Goal: Book appointment/travel/reservation

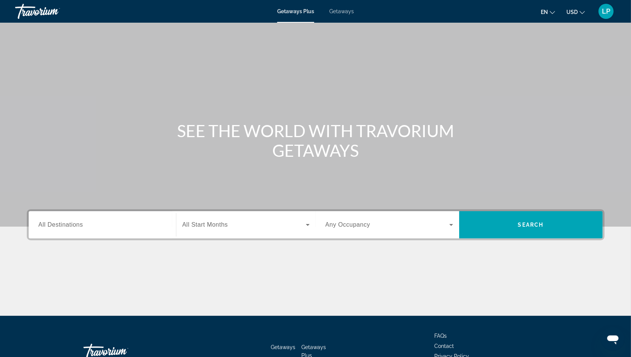
click at [76, 223] on span "All Destinations" at bounding box center [61, 224] width 45 height 6
click at [76, 223] on input "Destination All Destinations" at bounding box center [103, 225] width 128 height 9
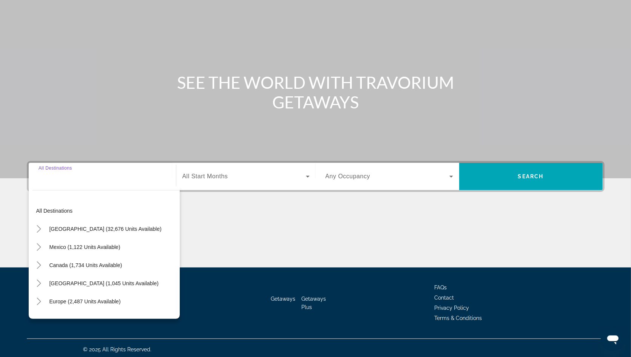
scroll to position [51, 0]
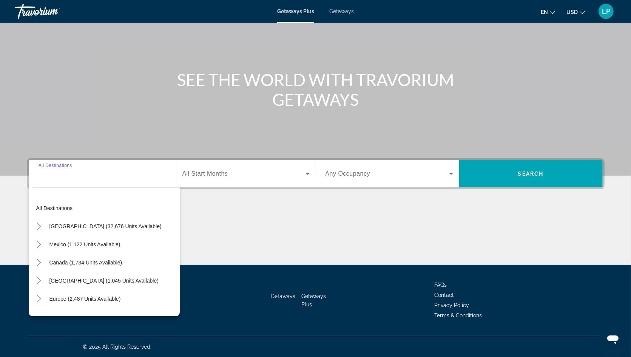
click at [345, 12] on span "Getaways" at bounding box center [342, 11] width 25 height 6
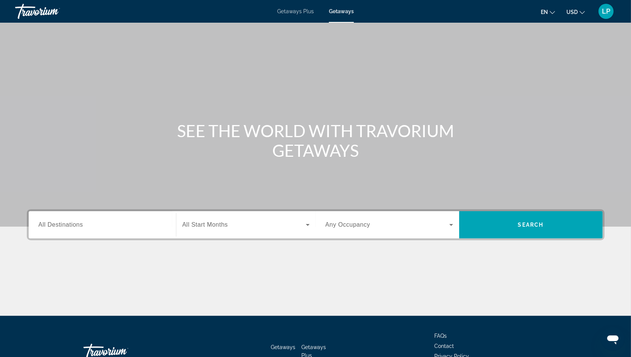
click at [59, 223] on span "All Destinations" at bounding box center [61, 224] width 45 height 6
click at [59, 223] on input "Destination All Destinations" at bounding box center [103, 225] width 128 height 9
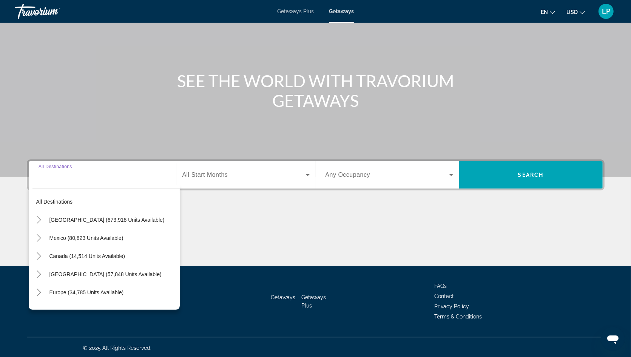
scroll to position [51, 0]
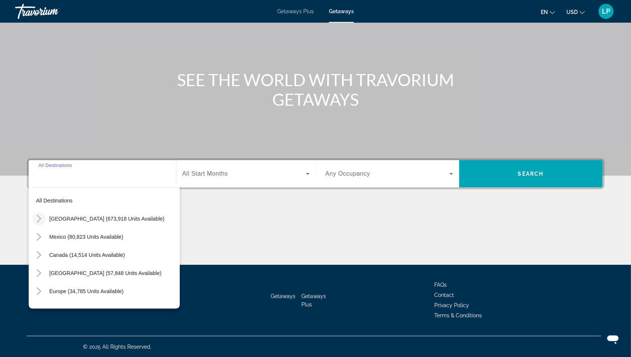
click at [39, 221] on icon "Toggle United States (673,918 units available)" at bounding box center [39, 219] width 8 height 8
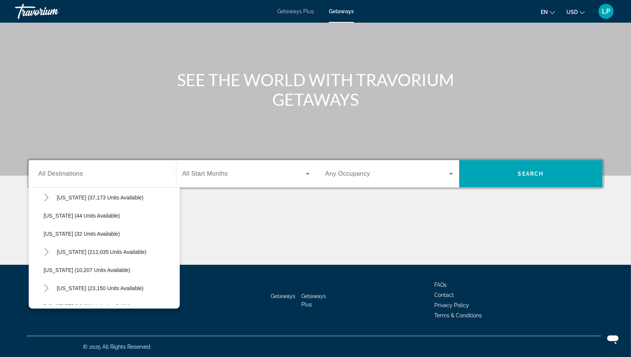
scroll to position [97, 0]
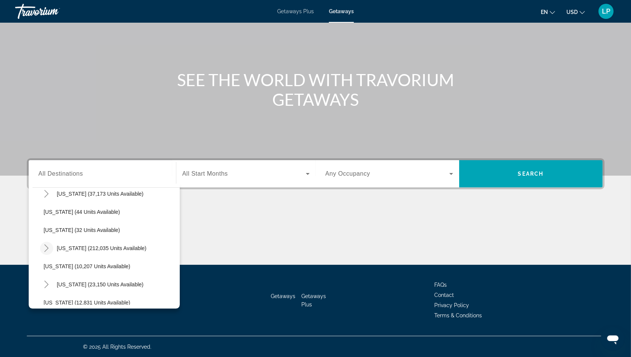
click at [48, 248] on icon "Toggle Florida (212,035 units available)" at bounding box center [47, 248] width 8 height 8
click at [70, 264] on span "[GEOGRAPHIC_DATA] (89,205 units available)" at bounding box center [107, 266] width 112 height 6
type input "**********"
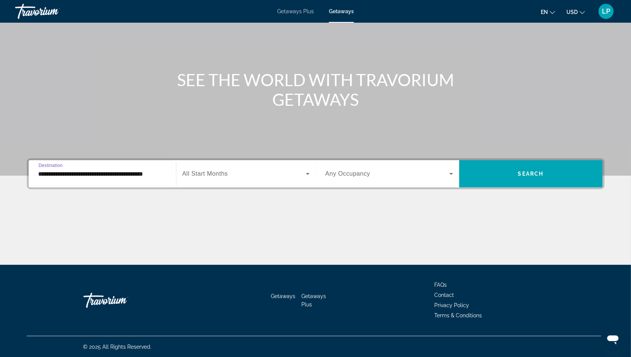
click at [247, 174] on span "Search widget" at bounding box center [245, 173] width 124 height 9
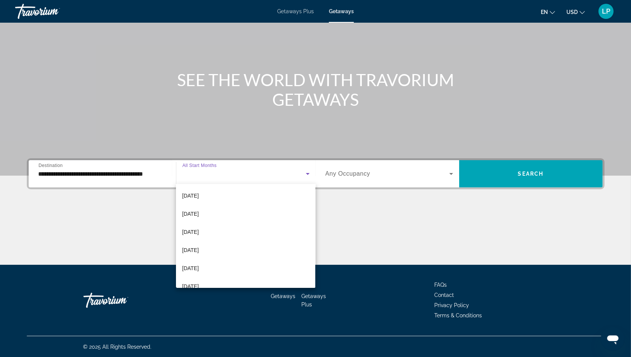
scroll to position [76, 0]
click at [199, 227] on span "[DATE]" at bounding box center [190, 228] width 17 height 9
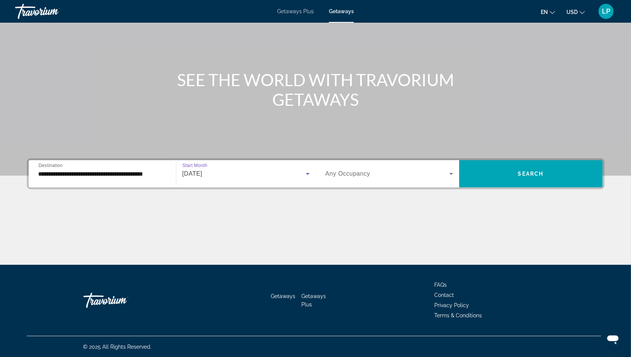
click at [439, 173] on span "Search widget" at bounding box center [388, 173] width 124 height 9
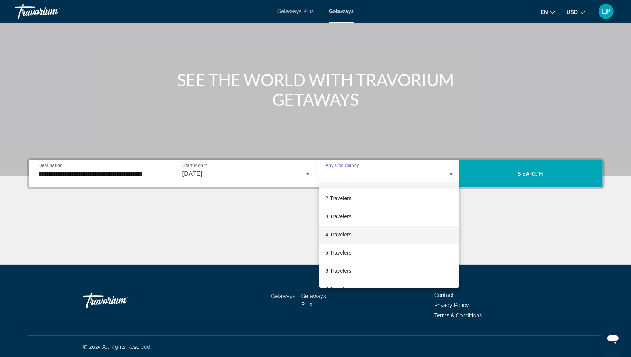
scroll to position [27, 0]
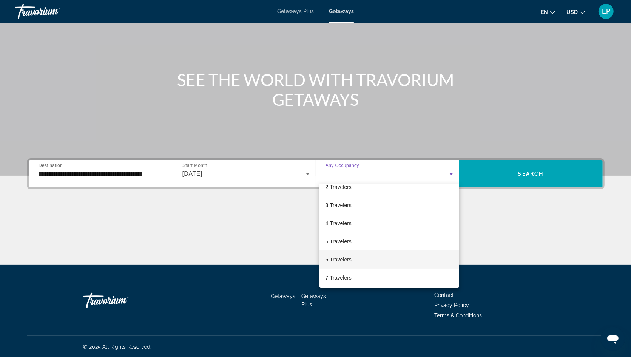
click at [390, 256] on mat-option "6 Travelers" at bounding box center [390, 260] width 140 height 18
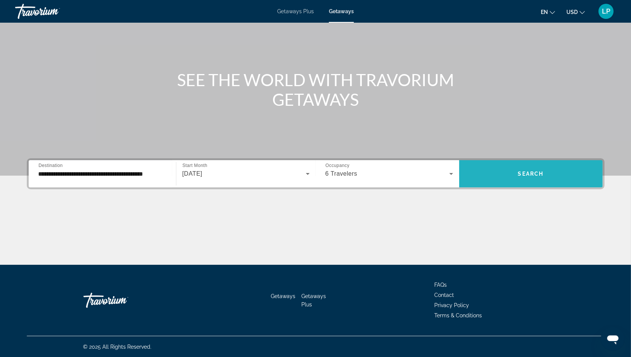
click at [524, 169] on span "Search widget" at bounding box center [531, 174] width 144 height 18
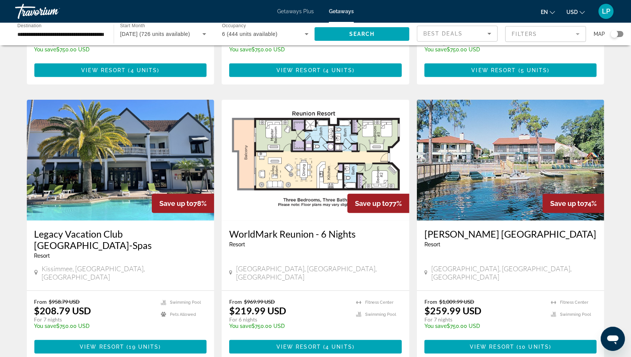
scroll to position [542, 0]
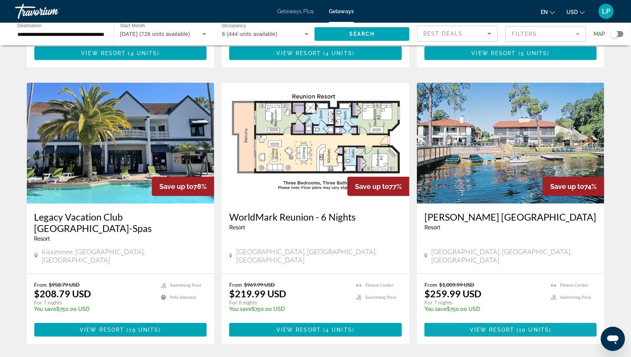
click at [517, 327] on span "Main content" at bounding box center [516, 330] width 2 height 6
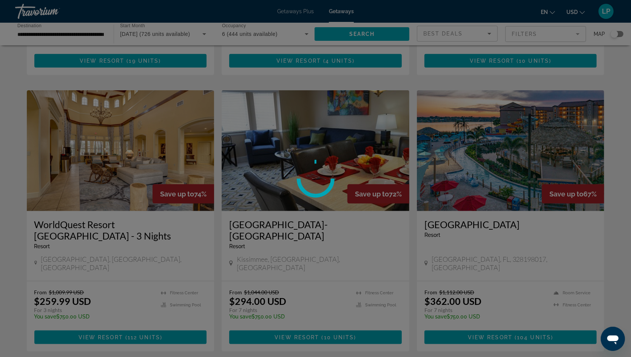
scroll to position [809, 0]
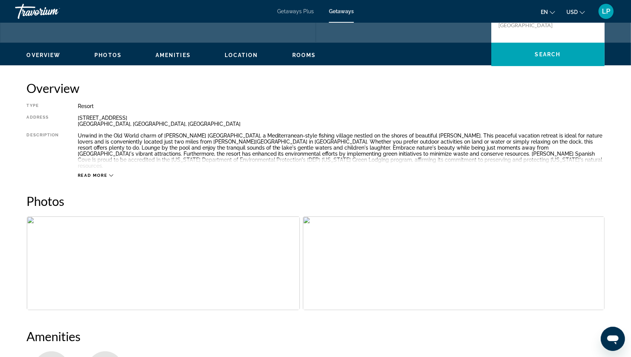
scroll to position [191, 0]
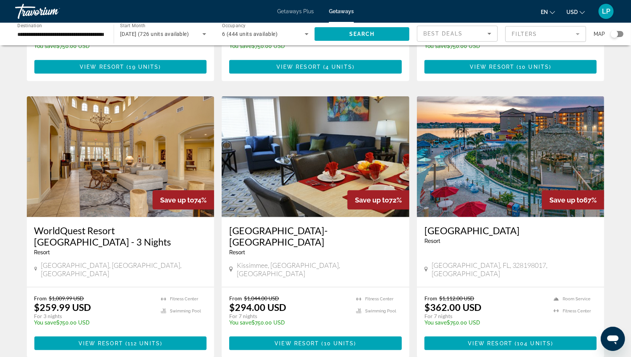
scroll to position [811, 0]
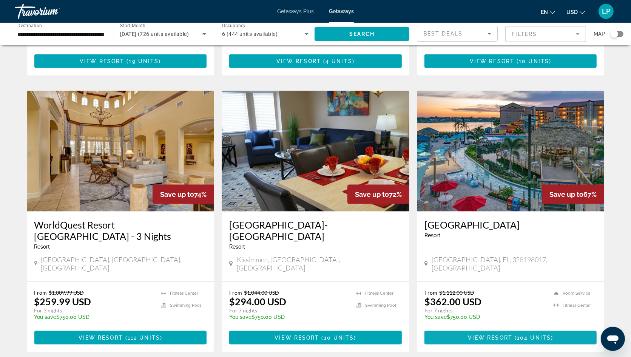
click at [472, 329] on span "Main content" at bounding box center [511, 338] width 173 height 18
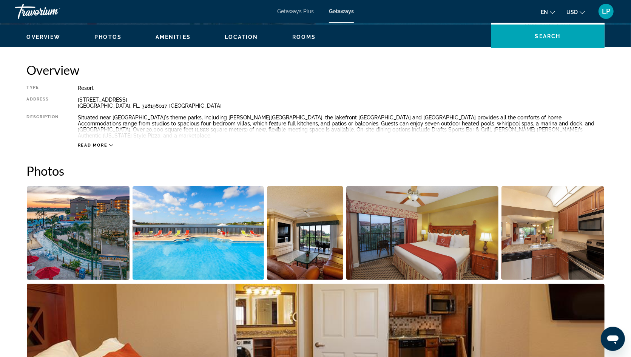
click at [108, 36] on span "Photos" at bounding box center [107, 37] width 27 height 6
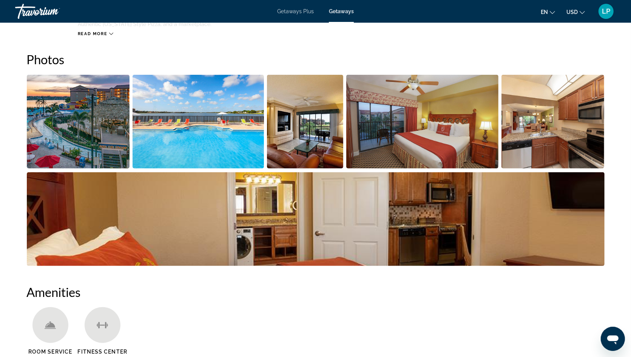
scroll to position [337, 0]
click at [108, 95] on img "Open full-screen image slider" at bounding box center [78, 121] width 103 height 94
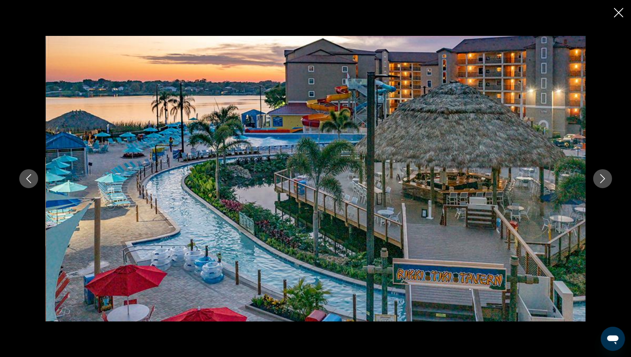
click at [603, 178] on icon "Next image" at bounding box center [603, 178] width 9 height 9
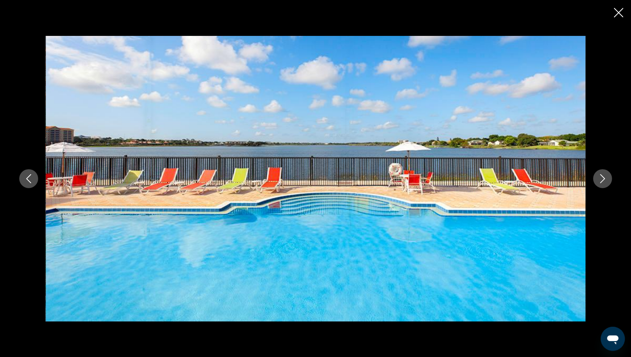
click at [603, 179] on icon "Next image" at bounding box center [603, 178] width 9 height 9
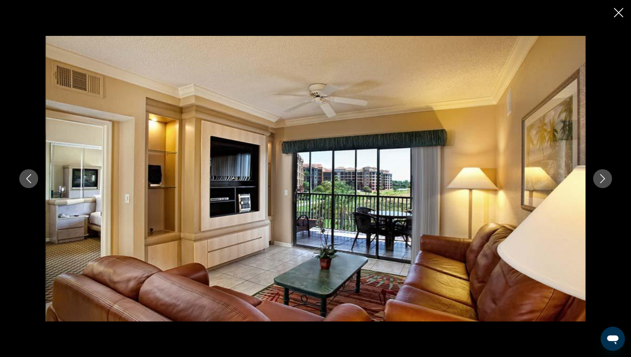
click at [603, 178] on icon "Next image" at bounding box center [603, 178] width 9 height 9
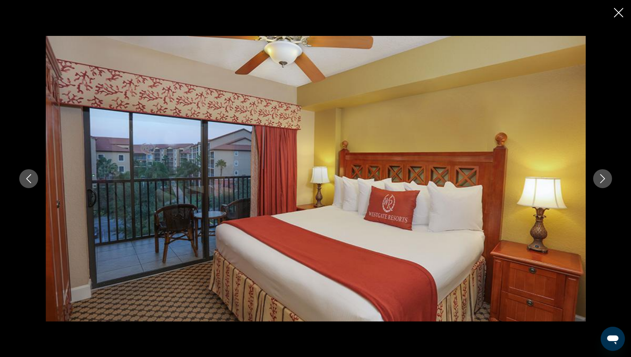
click at [603, 177] on icon "Next image" at bounding box center [603, 178] width 9 height 9
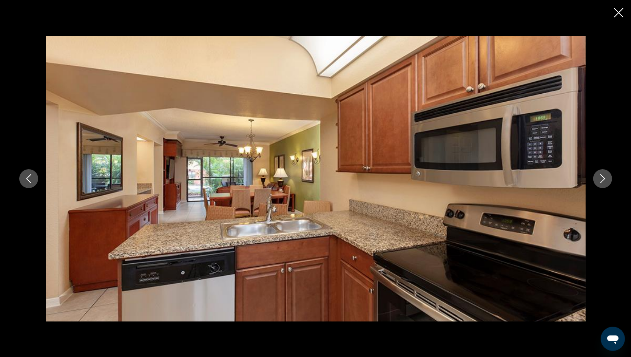
click at [603, 177] on icon "Next image" at bounding box center [603, 178] width 9 height 9
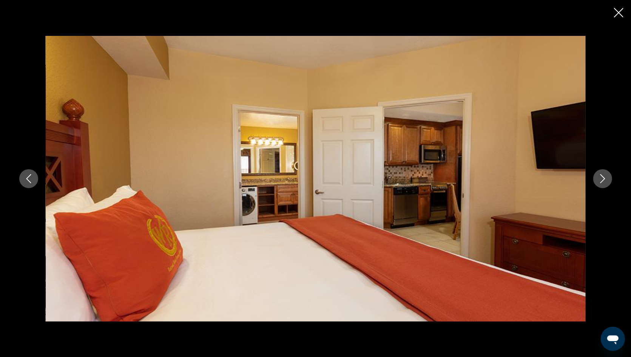
click at [603, 178] on icon "Next image" at bounding box center [603, 178] width 9 height 9
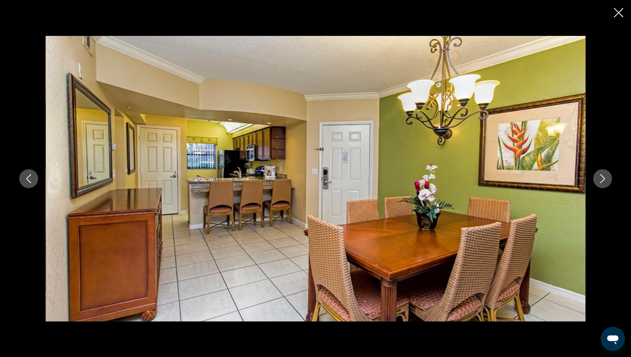
click at [603, 178] on icon "Next image" at bounding box center [603, 178] width 9 height 9
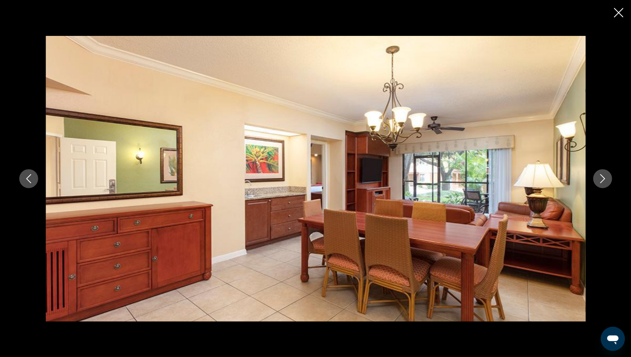
click at [603, 178] on icon "Next image" at bounding box center [603, 178] width 9 height 9
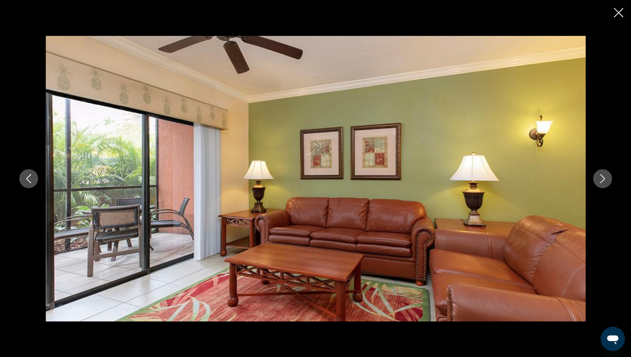
click at [603, 178] on icon "Next image" at bounding box center [603, 178] width 9 height 9
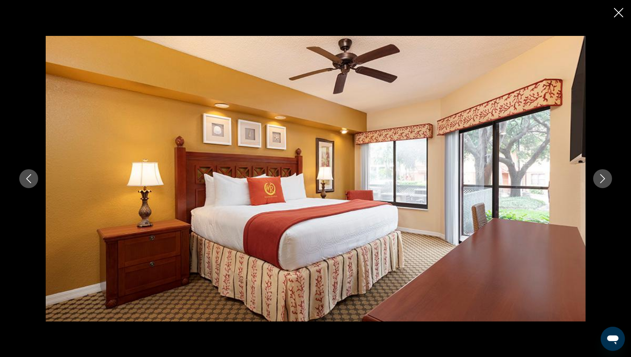
click at [603, 178] on icon "Next image" at bounding box center [603, 178] width 9 height 9
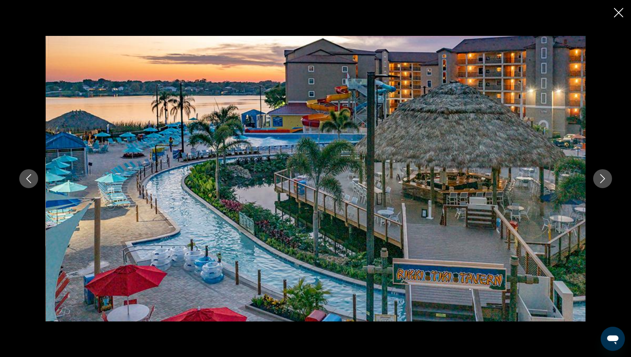
click at [619, 14] on icon "Close slideshow" at bounding box center [618, 12] width 9 height 9
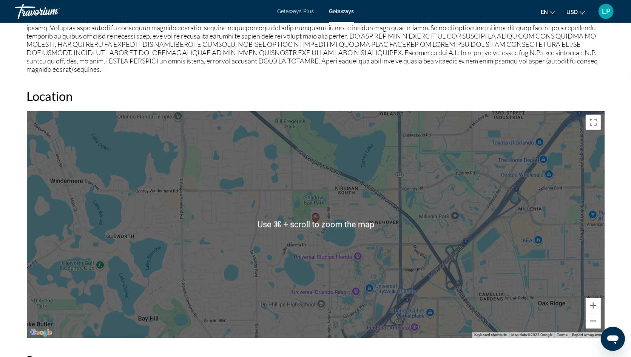
scroll to position [882, 0]
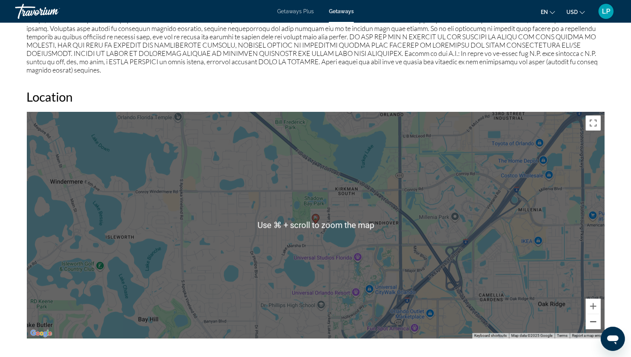
click at [595, 319] on button "Zoom out" at bounding box center [593, 321] width 15 height 15
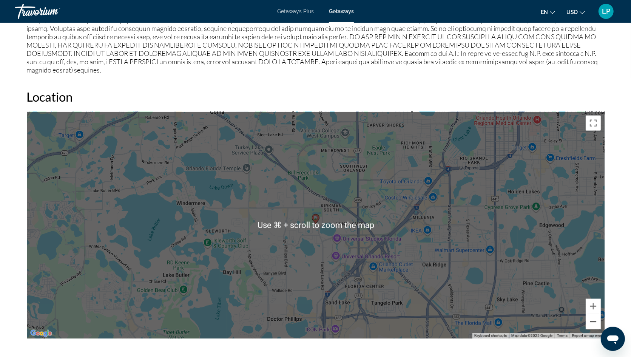
click at [595, 319] on button "Zoom out" at bounding box center [593, 321] width 15 height 15
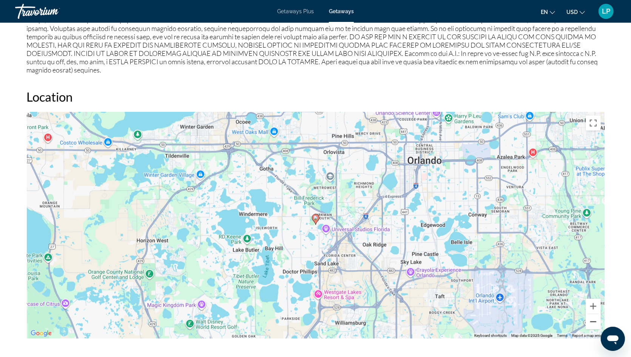
click at [595, 319] on button "Zoom out" at bounding box center [593, 321] width 15 height 15
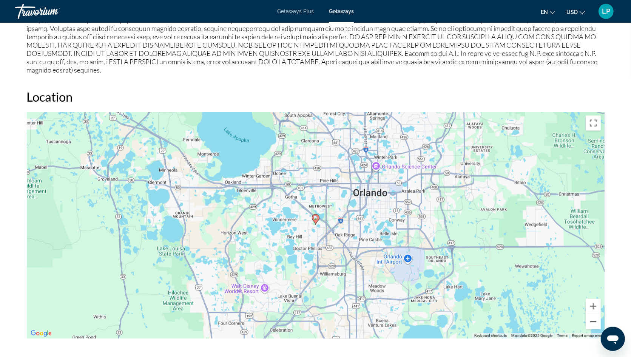
click at [595, 319] on button "Zoom out" at bounding box center [593, 321] width 15 height 15
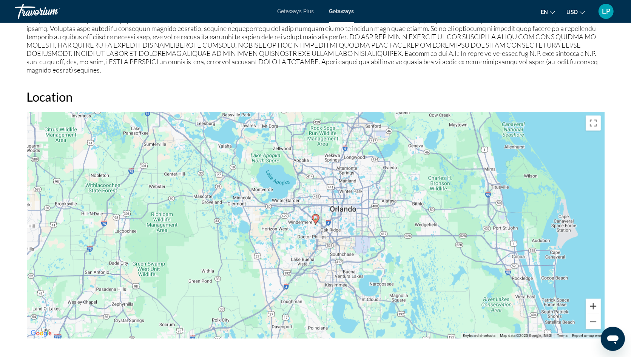
click at [594, 303] on button "Zoom in" at bounding box center [593, 306] width 15 height 15
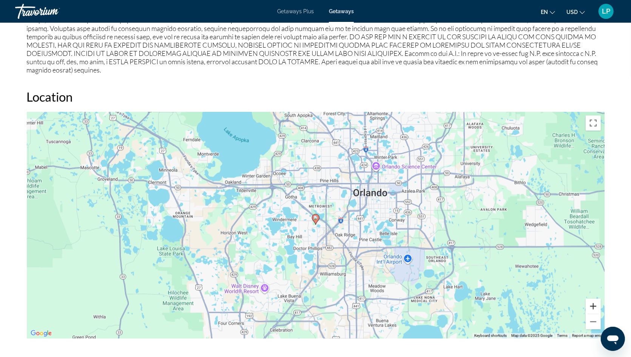
click at [594, 303] on button "Zoom in" at bounding box center [593, 306] width 15 height 15
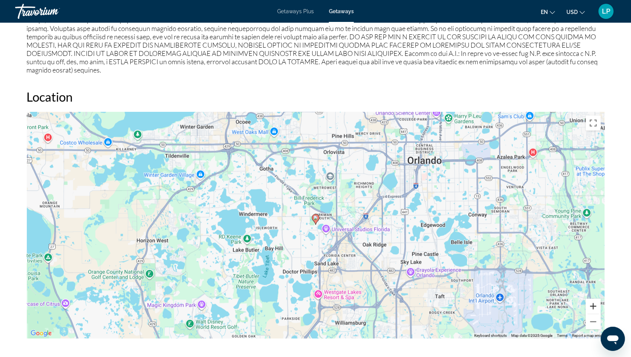
click at [594, 303] on button "Zoom in" at bounding box center [593, 306] width 15 height 15
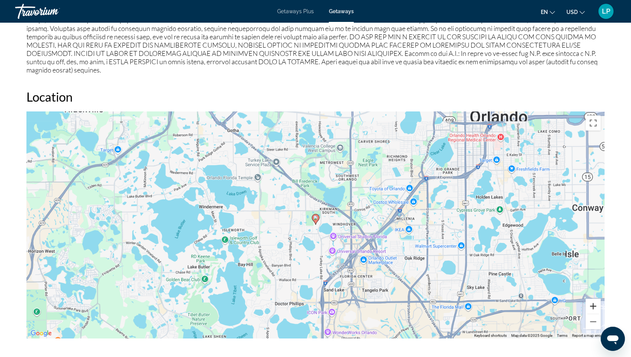
click at [594, 303] on button "Zoom in" at bounding box center [593, 306] width 15 height 15
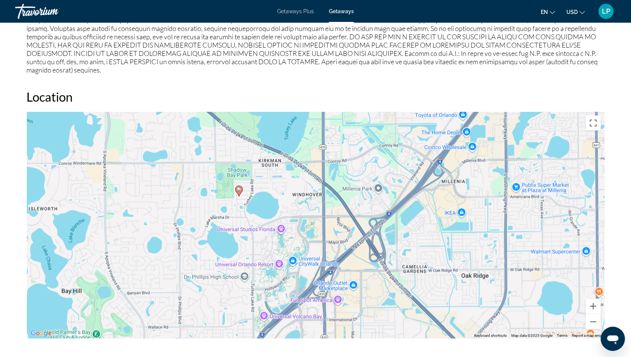
drag, startPoint x: 525, startPoint y: 271, endPoint x: 448, endPoint y: 243, distance: 82.5
click at [448, 243] on div "To activate drag with keyboard, press Alt + Enter. Once in keyboard drag state,…" at bounding box center [316, 225] width 578 height 227
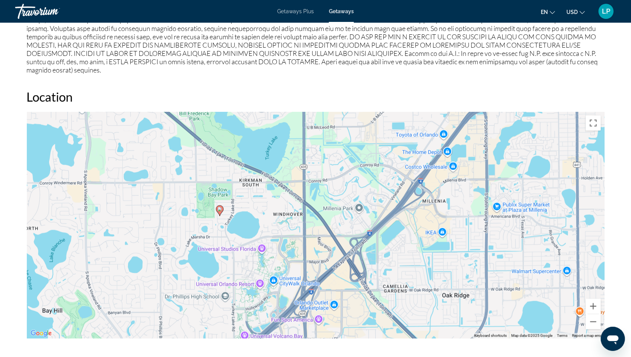
drag, startPoint x: 440, startPoint y: 249, endPoint x: 428, endPoint y: 262, distance: 18.2
click at [428, 262] on div "To activate drag with keyboard, press Alt + Enter. Once in keyboard drag state,…" at bounding box center [316, 225] width 578 height 227
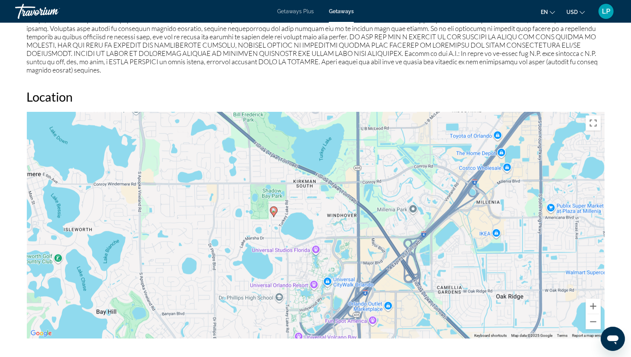
drag, startPoint x: 353, startPoint y: 195, endPoint x: 407, endPoint y: 196, distance: 54.8
click at [407, 196] on div "To activate drag with keyboard, press Alt + Enter. Once in keyboard drag state,…" at bounding box center [316, 225] width 578 height 227
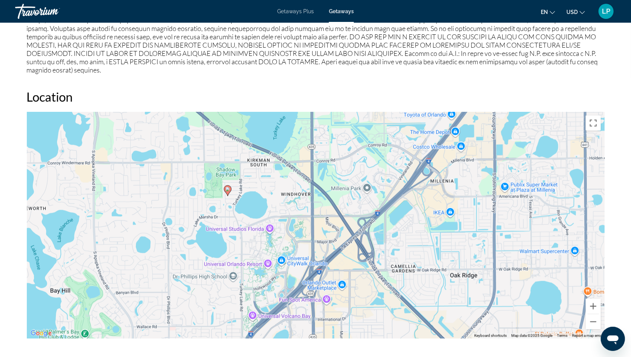
drag, startPoint x: 399, startPoint y: 195, endPoint x: 354, endPoint y: 174, distance: 49.7
click at [354, 174] on div "To activate drag with keyboard, press Alt + Enter. Once in keyboard drag state,…" at bounding box center [316, 225] width 578 height 227
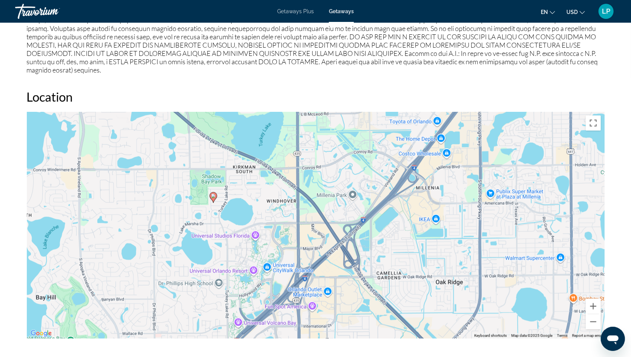
drag, startPoint x: 360, startPoint y: 182, endPoint x: 347, endPoint y: 188, distance: 15.0
click at [347, 188] on div "To activate drag with keyboard, press Alt + Enter. Once in keyboard drag state,…" at bounding box center [316, 225] width 578 height 227
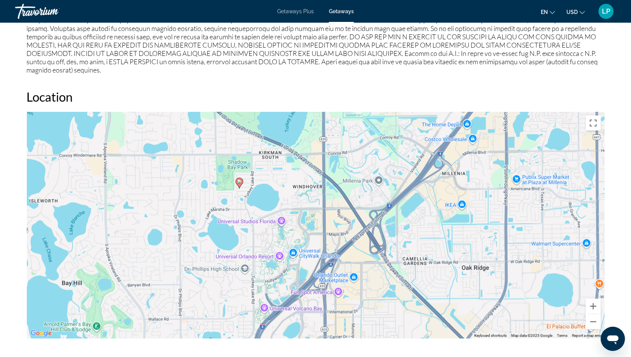
drag, startPoint x: 382, startPoint y: 234, endPoint x: 408, endPoint y: 219, distance: 29.8
click at [408, 219] on div "To activate drag with keyboard, press Alt + Enter. Once in keyboard drag state,…" at bounding box center [316, 225] width 578 height 227
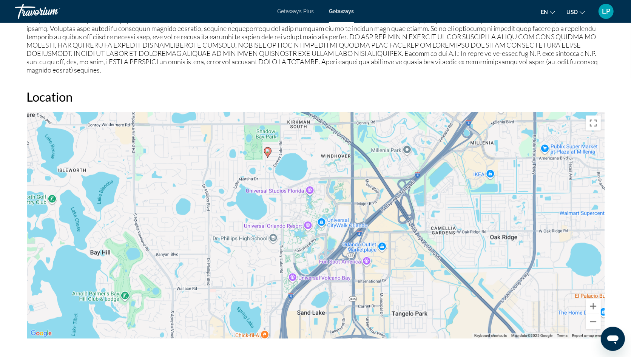
drag, startPoint x: 389, startPoint y: 234, endPoint x: 426, endPoint y: 219, distance: 39.7
click at [424, 218] on div "To activate drag with keyboard, press Alt + Enter. Once in keyboard drag state,…" at bounding box center [316, 225] width 578 height 227
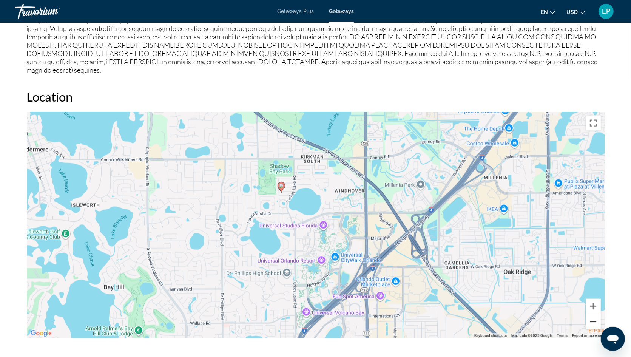
click at [597, 317] on button "Zoom out" at bounding box center [593, 321] width 15 height 15
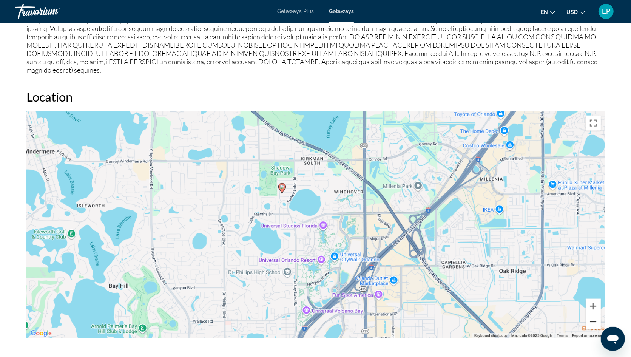
click at [597, 317] on button "Zoom out" at bounding box center [593, 321] width 15 height 15
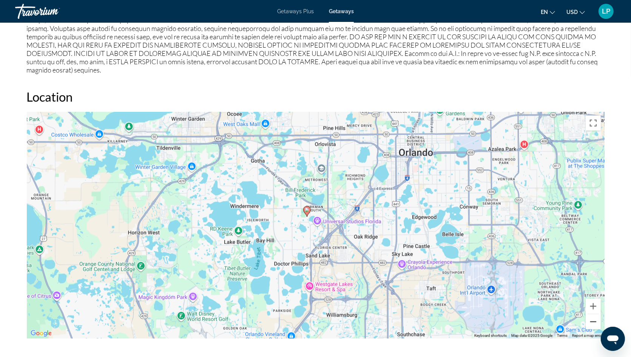
click at [597, 317] on button "Zoom out" at bounding box center [593, 321] width 15 height 15
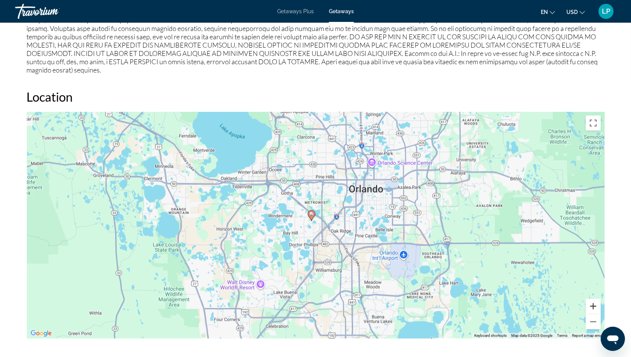
click at [593, 299] on button "Zoom in" at bounding box center [593, 306] width 15 height 15
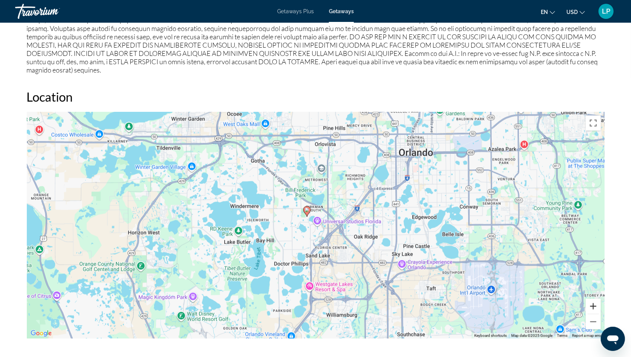
click at [593, 299] on button "Zoom in" at bounding box center [593, 306] width 15 height 15
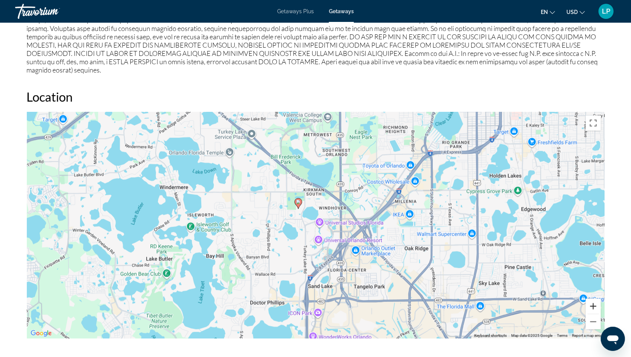
click at [593, 299] on button "Zoom in" at bounding box center [593, 306] width 15 height 15
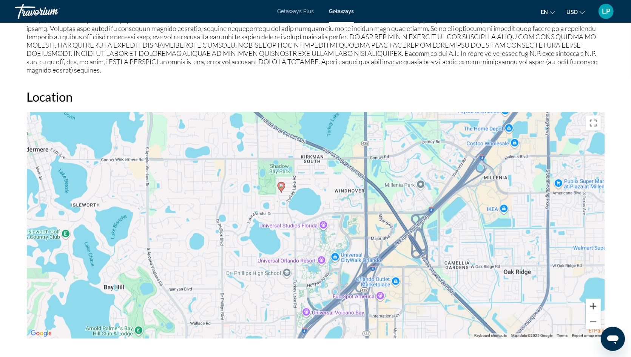
click at [593, 299] on button "Zoom in" at bounding box center [593, 306] width 15 height 15
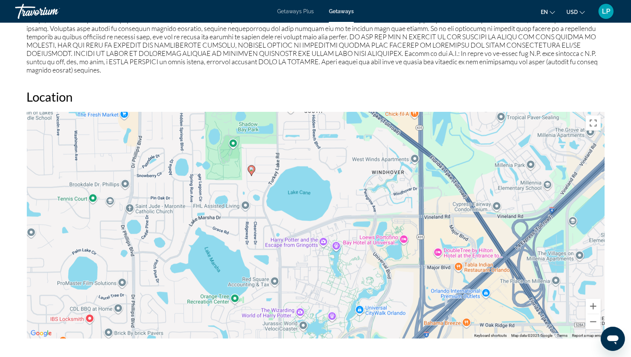
drag, startPoint x: 509, startPoint y: 240, endPoint x: 517, endPoint y: 259, distance: 20.2
click at [516, 259] on div "To activate drag with keyboard, press Alt + Enter. Once in keyboard drag state,…" at bounding box center [316, 225] width 578 height 227
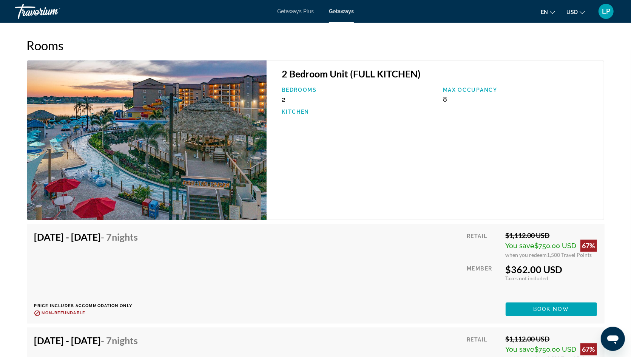
scroll to position [1159, 0]
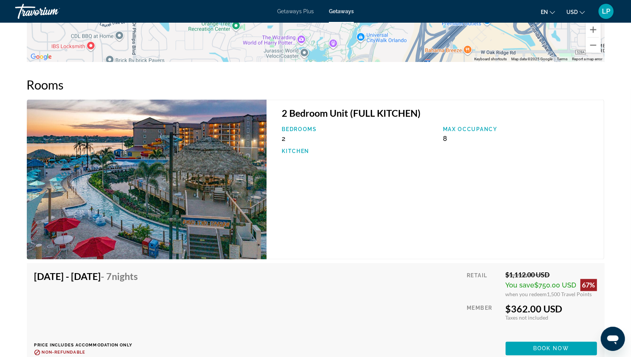
click at [226, 181] on img "Main content" at bounding box center [147, 180] width 240 height 160
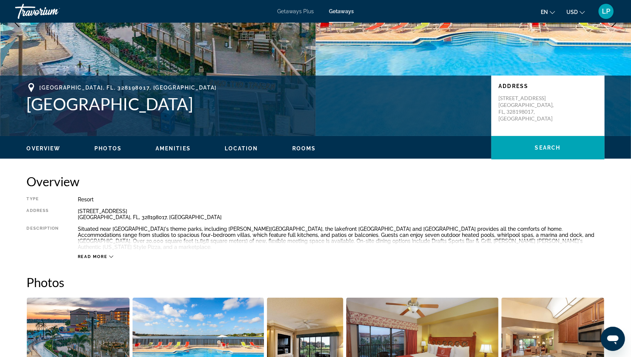
click at [100, 146] on span "Photos" at bounding box center [107, 148] width 27 height 6
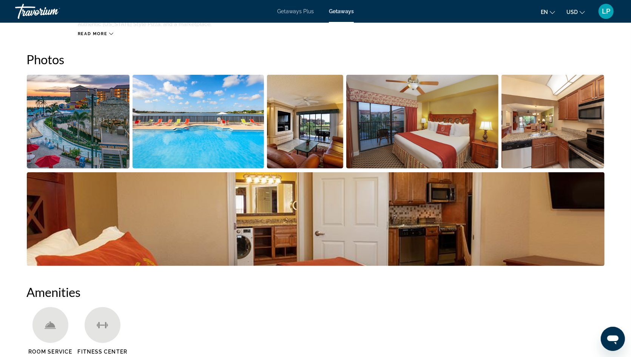
scroll to position [337, 0]
click at [100, 119] on img "Open full-screen image slider" at bounding box center [78, 121] width 103 height 94
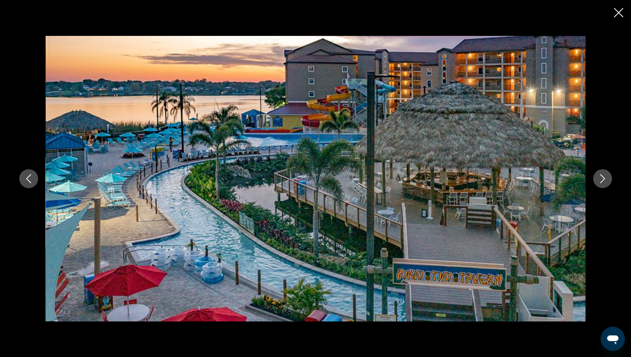
click at [603, 180] on icon "Next image" at bounding box center [602, 178] width 5 height 9
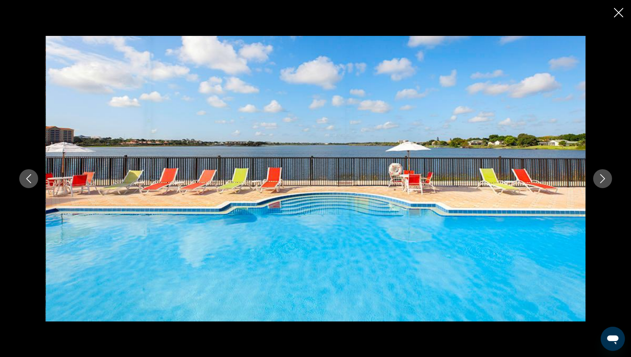
click at [603, 179] on icon "Next image" at bounding box center [603, 178] width 9 height 9
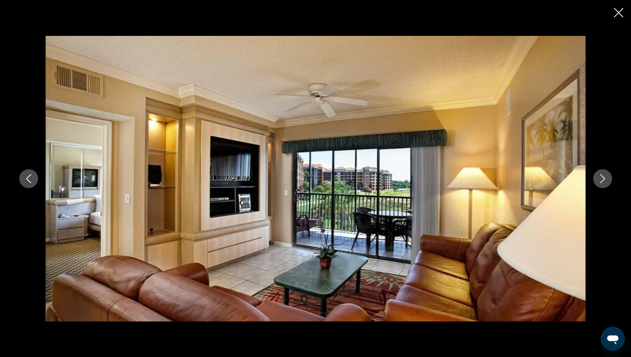
click at [603, 179] on icon "Next image" at bounding box center [603, 178] width 9 height 9
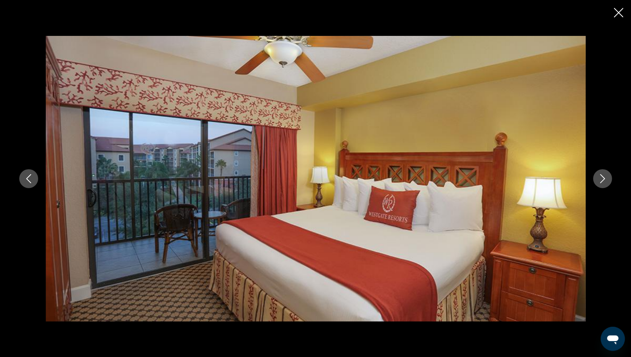
click at [603, 179] on icon "Next image" at bounding box center [603, 178] width 9 height 9
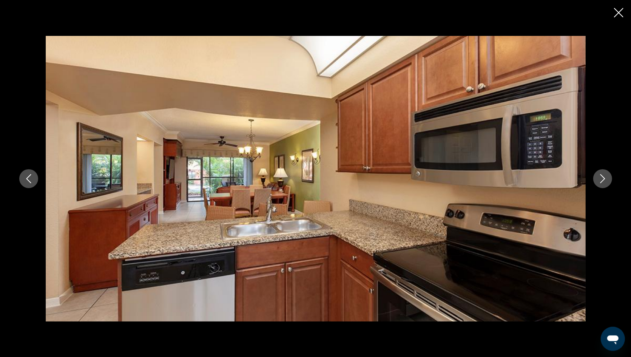
click at [603, 179] on icon "Next image" at bounding box center [603, 178] width 9 height 9
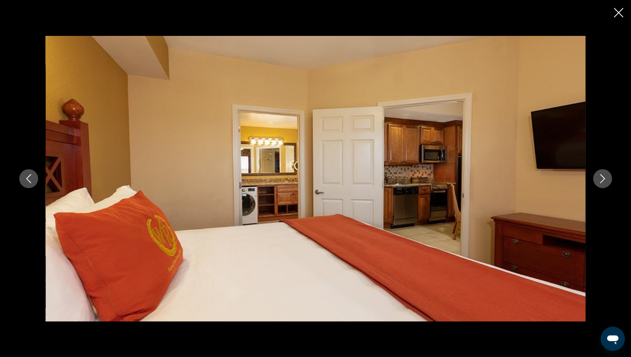
click at [603, 179] on icon "Next image" at bounding box center [603, 178] width 9 height 9
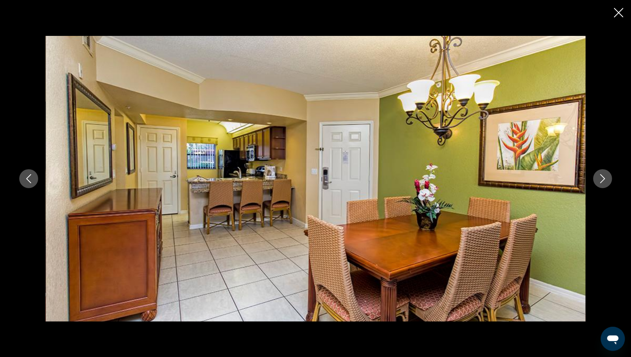
click at [603, 179] on icon "Next image" at bounding box center [603, 178] width 9 height 9
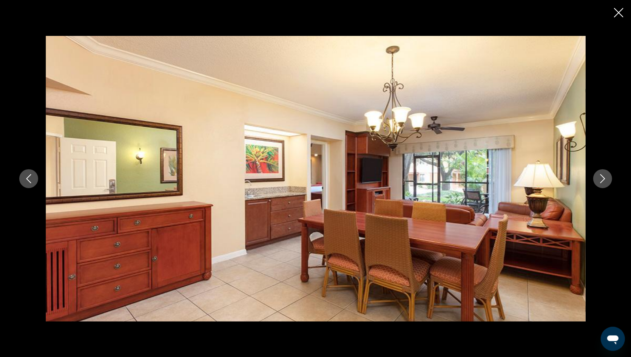
click at [603, 179] on icon "Next image" at bounding box center [603, 178] width 9 height 9
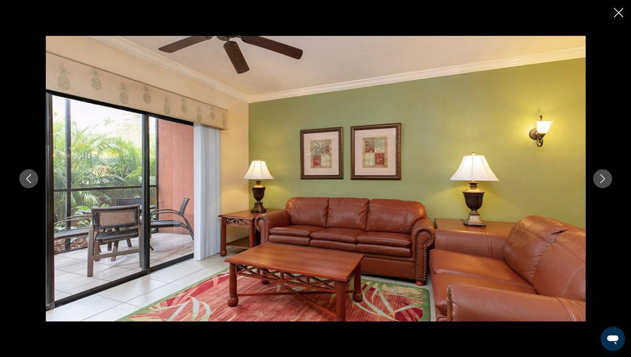
click at [603, 179] on icon "Next image" at bounding box center [603, 178] width 9 height 9
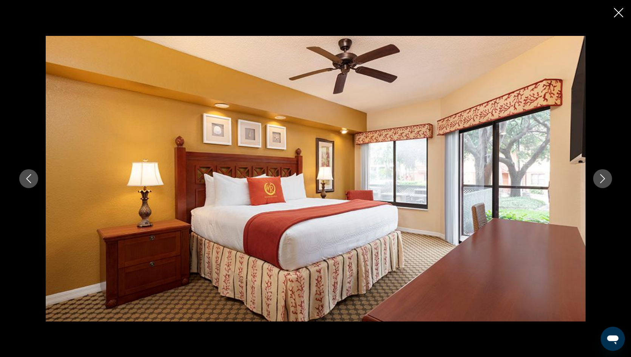
click at [603, 179] on icon "Next image" at bounding box center [603, 178] width 9 height 9
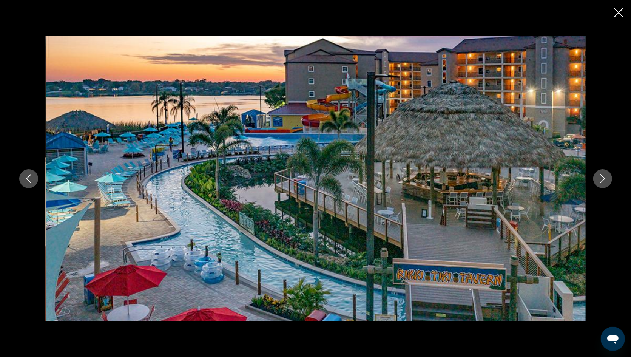
click at [603, 179] on icon "Next image" at bounding box center [603, 178] width 9 height 9
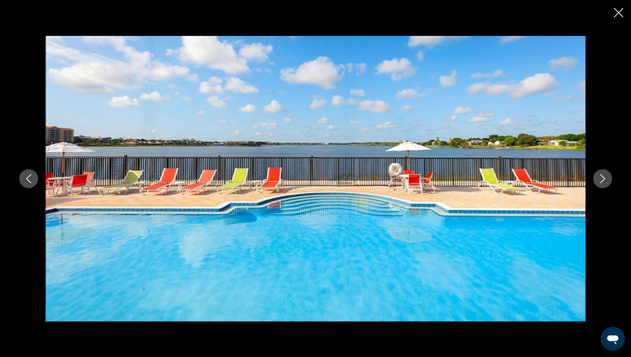
click at [621, 9] on icon "Close slideshow" at bounding box center [618, 12] width 9 height 9
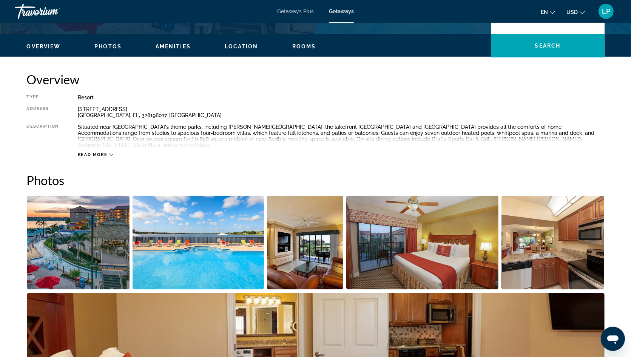
scroll to position [210, 0]
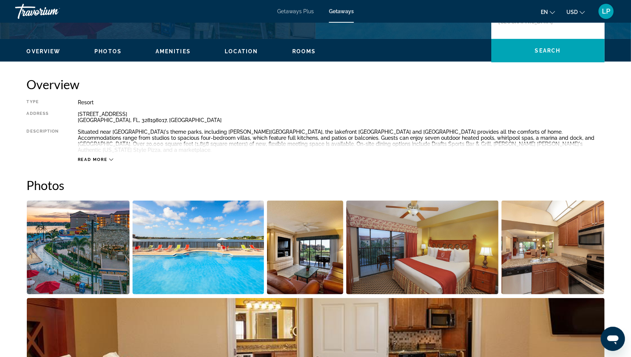
click at [167, 59] on div "Overview Photos Amenities Location Rooms Search" at bounding box center [316, 50] width 608 height 23
click at [167, 51] on span "Amenities" at bounding box center [173, 51] width 35 height 6
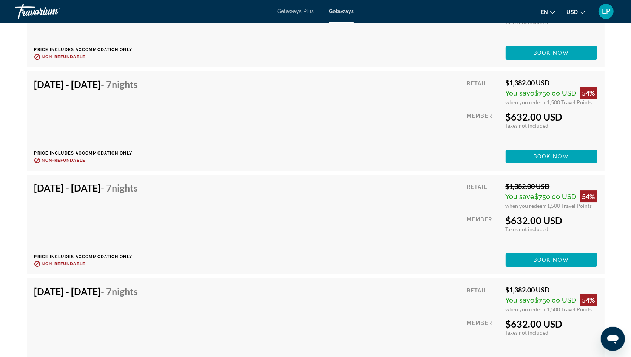
scroll to position [2182, 0]
